Goal: Use online tool/utility

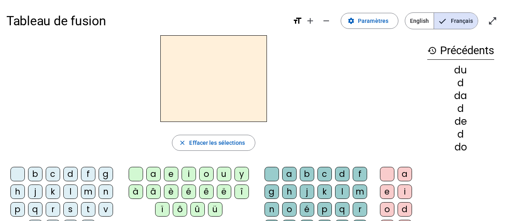
scroll to position [29, 0]
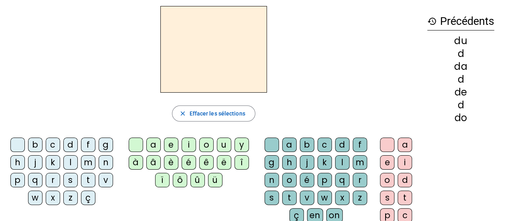
click at [183, 113] on mat-icon "close" at bounding box center [182, 113] width 7 height 7
click at [68, 160] on div "l" at bounding box center [70, 162] width 14 height 14
click at [171, 145] on div "e" at bounding box center [171, 144] width 14 height 14
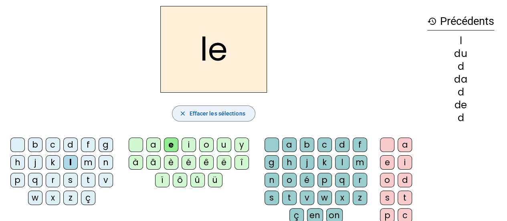
click at [187, 111] on span "button" at bounding box center [213, 113] width 82 height 19
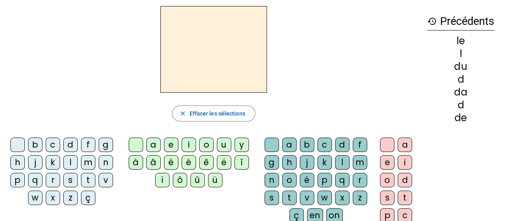
click at [71, 161] on div "l" at bounding box center [70, 162] width 14 height 14
click at [170, 146] on div "e" at bounding box center [171, 144] width 14 height 14
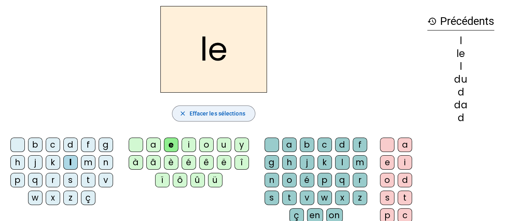
click at [183, 113] on mat-icon "close" at bounding box center [182, 113] width 7 height 7
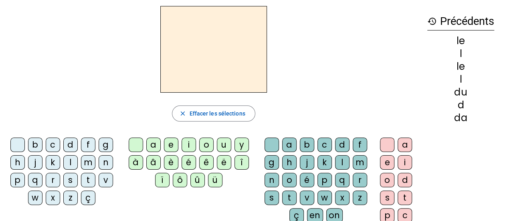
click at [72, 163] on div "l" at bounding box center [70, 162] width 14 height 14
click at [223, 142] on div "u" at bounding box center [224, 144] width 14 height 14
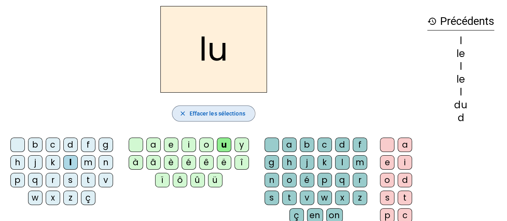
click at [186, 113] on mat-icon "close" at bounding box center [182, 113] width 7 height 7
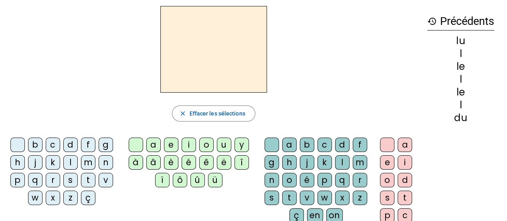
click at [134, 161] on div "à" at bounding box center [136, 162] width 14 height 14
click at [182, 113] on mat-icon "close" at bounding box center [182, 113] width 7 height 7
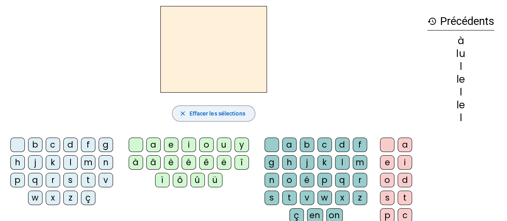
click at [67, 199] on div "z" at bounding box center [70, 197] width 14 height 14
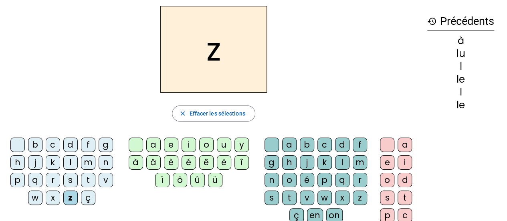
click at [181, 110] on mat-icon "close" at bounding box center [182, 113] width 7 height 7
click at [70, 164] on div "l" at bounding box center [70, 162] width 14 height 14
click at [151, 146] on div "a" at bounding box center [153, 144] width 14 height 14
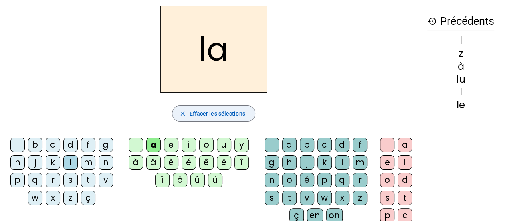
click at [184, 113] on mat-icon "close" at bounding box center [182, 113] width 7 height 7
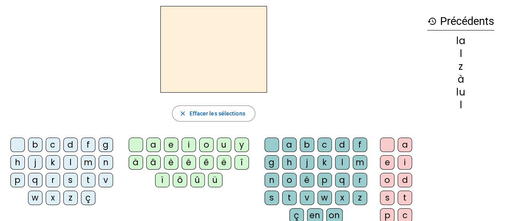
click at [85, 177] on div "t" at bounding box center [88, 180] width 14 height 14
click at [170, 144] on div "e" at bounding box center [171, 144] width 14 height 14
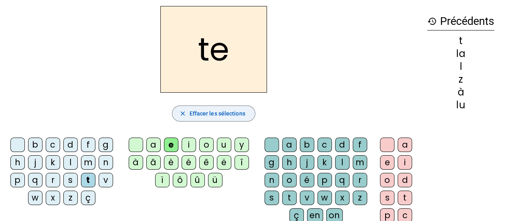
click at [182, 113] on mat-icon "close" at bounding box center [182, 113] width 7 height 7
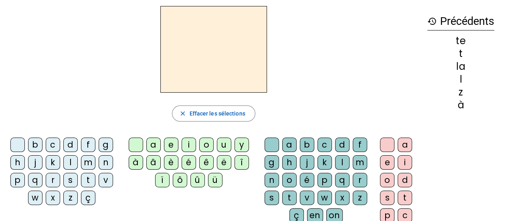
click at [91, 181] on div "t" at bounding box center [88, 180] width 14 height 14
click at [223, 147] on div "u" at bounding box center [224, 144] width 14 height 14
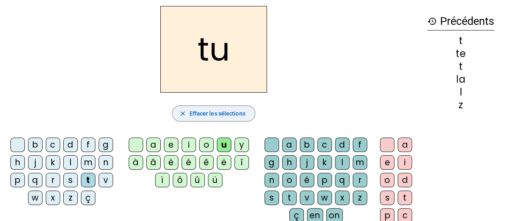
click at [184, 113] on mat-icon "close" at bounding box center [182, 113] width 7 height 7
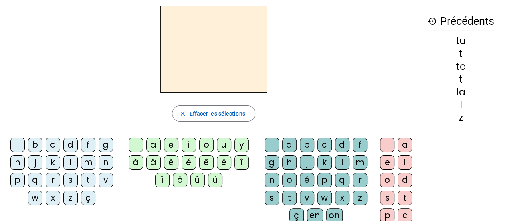
click at [87, 178] on div "t" at bounding box center [88, 180] width 14 height 14
click at [165, 144] on div "e" at bounding box center [171, 144] width 14 height 14
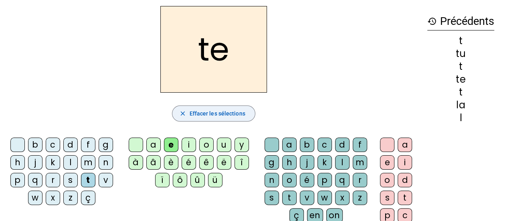
click at [182, 112] on mat-icon "close" at bounding box center [182, 113] width 7 height 7
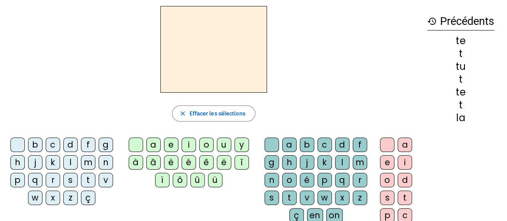
click at [72, 145] on div "d" at bounding box center [70, 144] width 14 height 14
click at [169, 146] on div "e" at bounding box center [171, 144] width 14 height 14
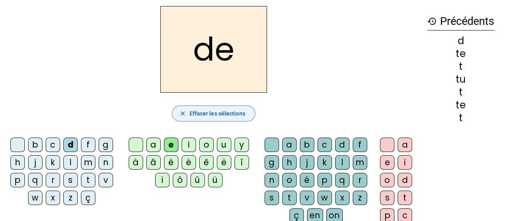
click at [183, 113] on mat-icon "close" at bounding box center [182, 113] width 7 height 7
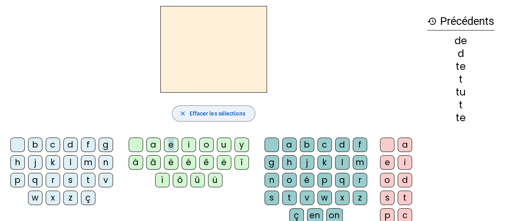
click at [181, 112] on mat-icon "close" at bounding box center [182, 113] width 7 height 7
click at [206, 127] on div "close [PERSON_NAME] les sélections b c d f g h j k l m n p q r s t v w x z ç a …" at bounding box center [213, 135] width 414 height 258
click at [69, 161] on div "l" at bounding box center [70, 162] width 14 height 14
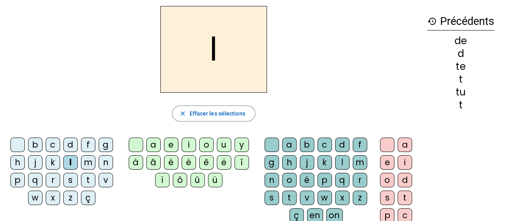
click at [165, 144] on div "e" at bounding box center [171, 144] width 14 height 14
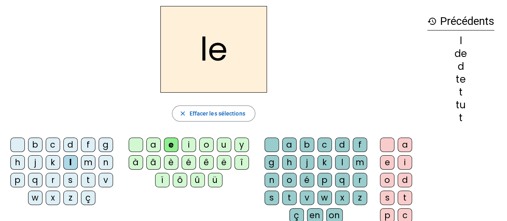
click at [183, 113] on mat-icon "close" at bounding box center [182, 113] width 7 height 7
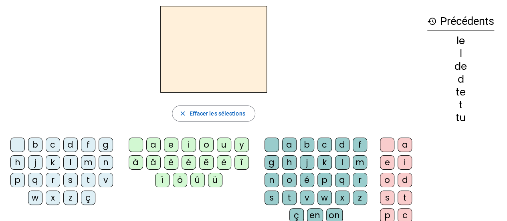
click at [69, 161] on div "l" at bounding box center [70, 162] width 14 height 14
click at [155, 145] on div "a" at bounding box center [153, 144] width 14 height 14
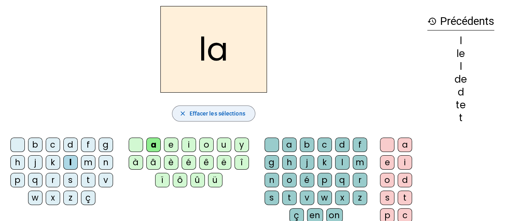
click at [184, 112] on mat-icon "close" at bounding box center [182, 113] width 7 height 7
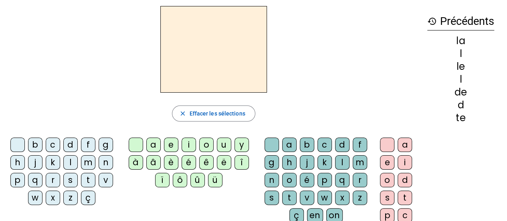
click at [70, 161] on div "l" at bounding box center [70, 162] width 14 height 14
click at [223, 146] on div "u" at bounding box center [224, 144] width 14 height 14
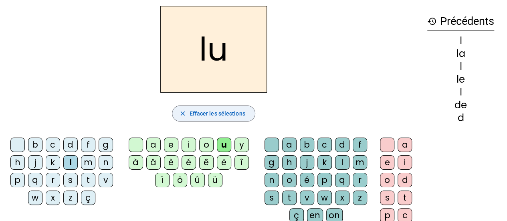
click at [182, 114] on mat-icon "close" at bounding box center [182, 113] width 7 height 7
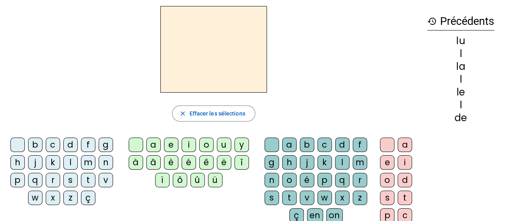
click at [70, 145] on div "d" at bounding box center [70, 144] width 14 height 14
click at [223, 144] on div "u" at bounding box center [224, 144] width 14 height 14
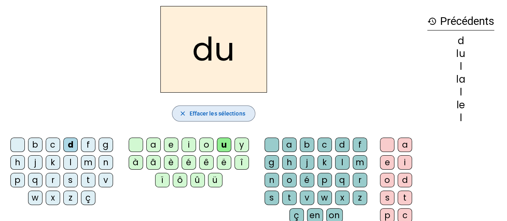
click at [185, 112] on mat-icon "close" at bounding box center [182, 113] width 7 height 7
